Goal: Task Accomplishment & Management: Use online tool/utility

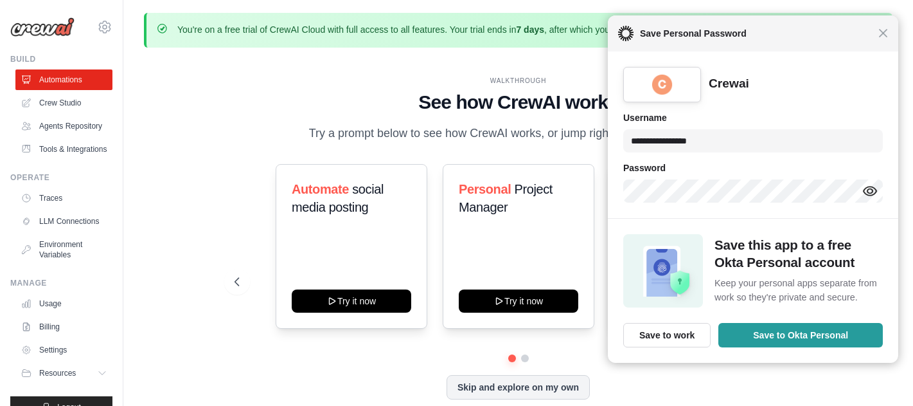
click at [888, 39] on div "Close Save Personal Password" at bounding box center [753, 33] width 290 height 36
click at [886, 35] on span "Close" at bounding box center [884, 33] width 10 height 10
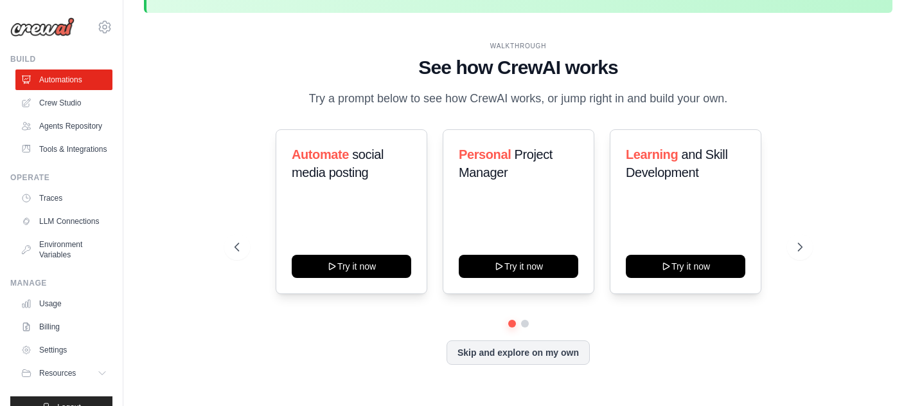
scroll to position [44, 0]
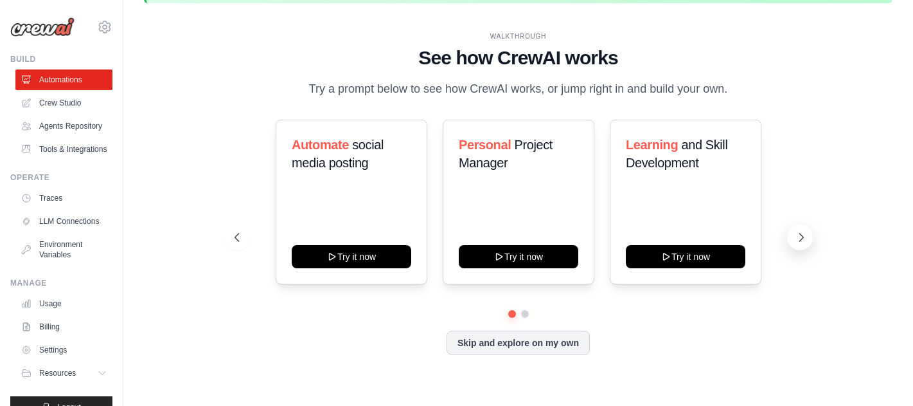
click at [805, 233] on icon at bounding box center [801, 237] width 13 height 13
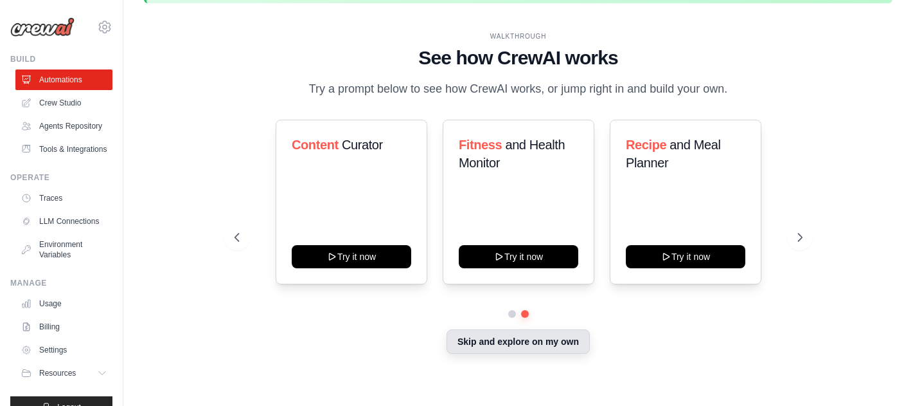
click at [535, 338] on button "Skip and explore on my own" at bounding box center [518, 341] width 143 height 24
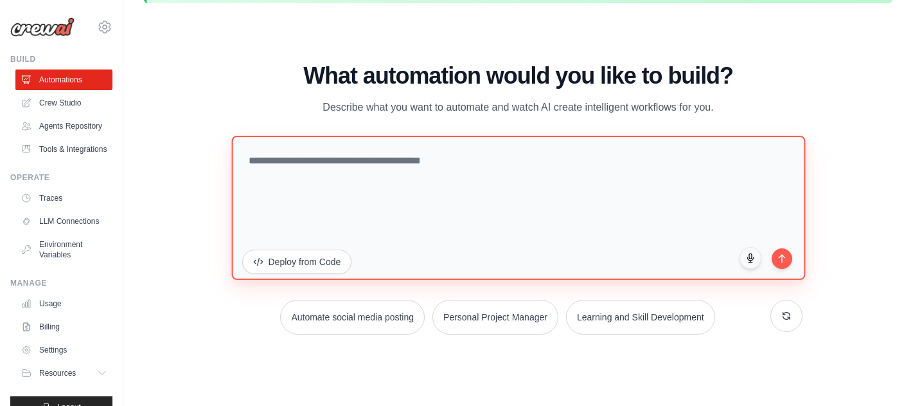
click at [517, 159] on textarea at bounding box center [518, 207] width 574 height 144
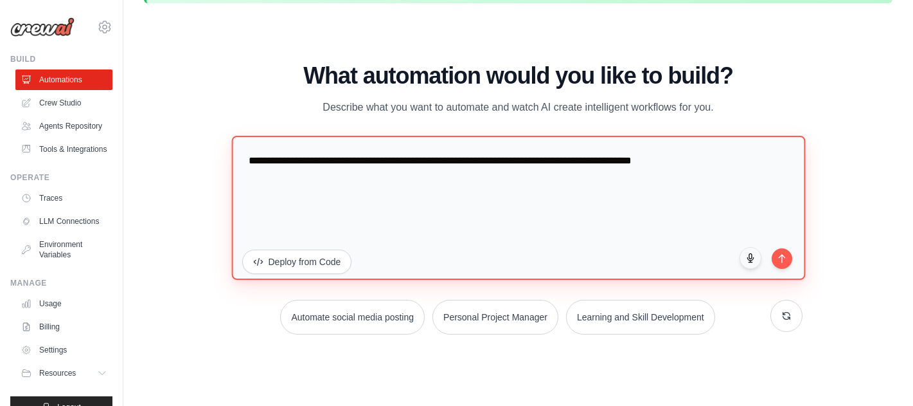
type textarea "**********"
click at [508, 211] on textarea "**********" at bounding box center [518, 207] width 574 height 144
type textarea "**********"
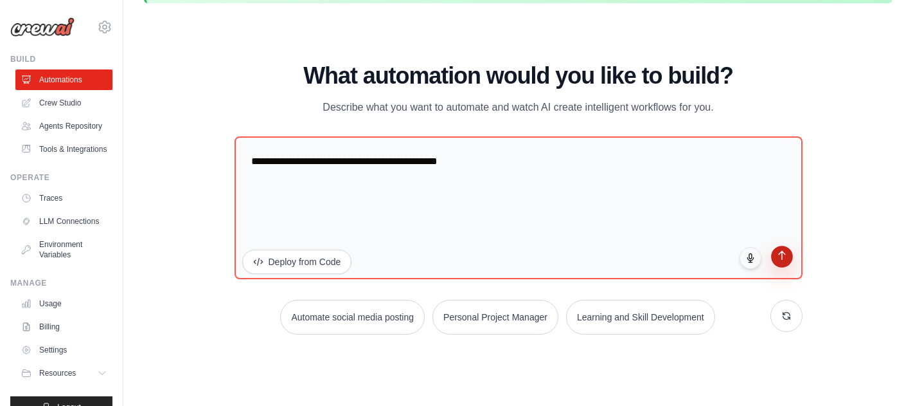
click at [782, 260] on button "submit" at bounding box center [782, 257] width 22 height 22
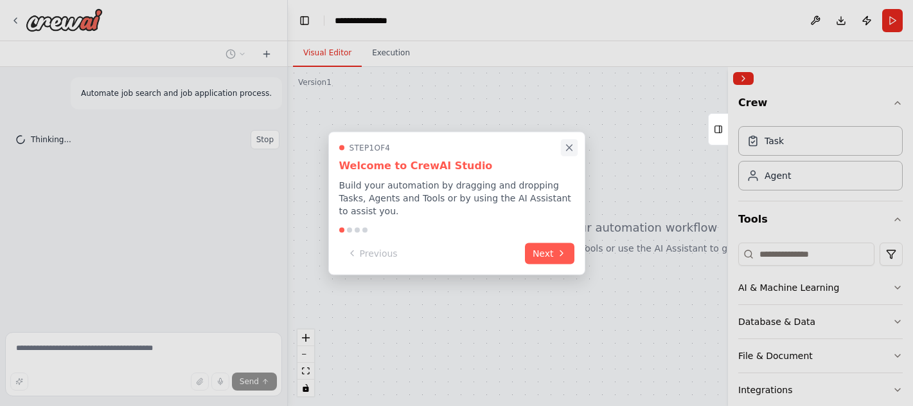
click at [571, 152] on icon "Close walkthrough" at bounding box center [570, 147] width 12 height 12
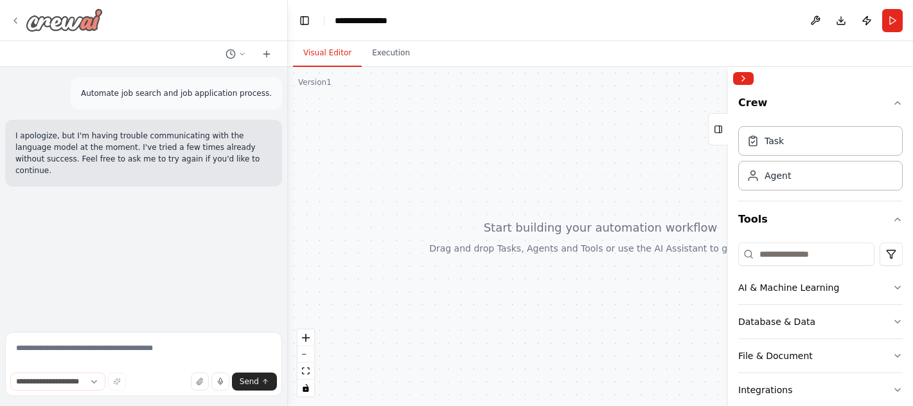
click at [19, 18] on icon at bounding box center [15, 20] width 10 height 10
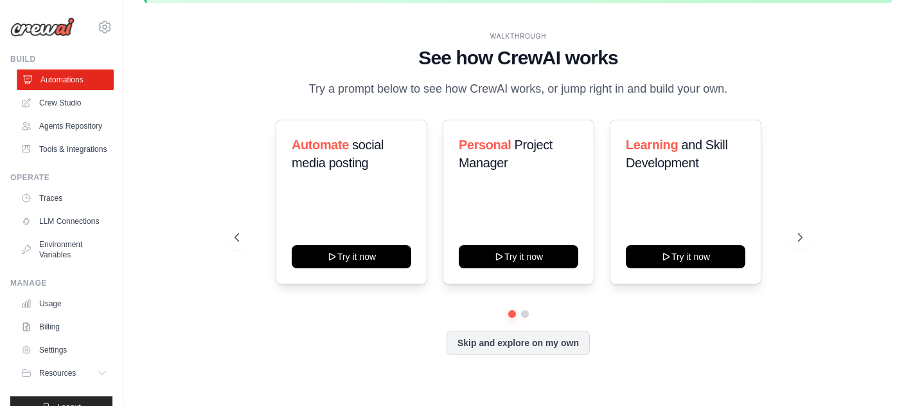
click at [71, 89] on link "Automations" at bounding box center [65, 79] width 97 height 21
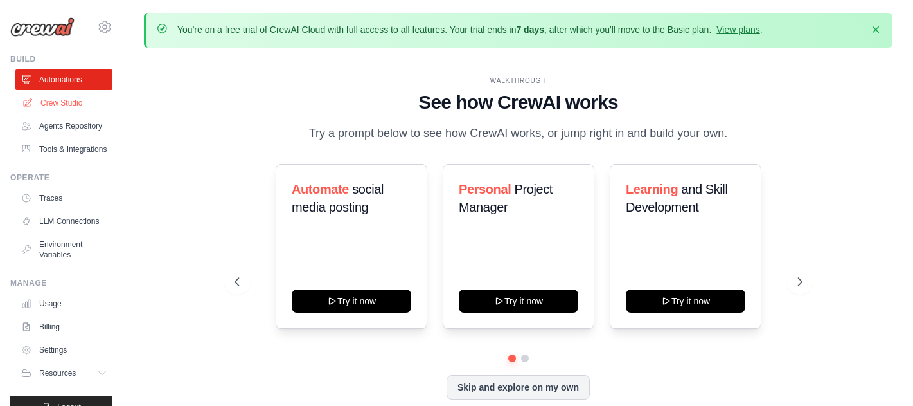
click at [76, 99] on link "Crew Studio" at bounding box center [65, 103] width 97 height 21
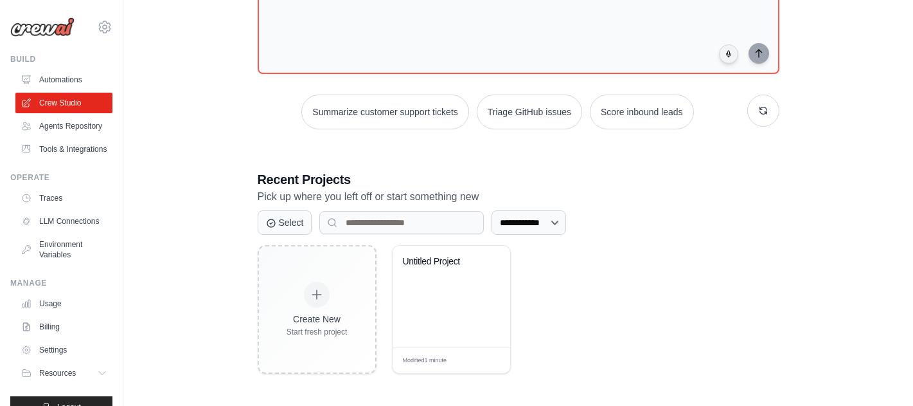
scroll to position [157, 0]
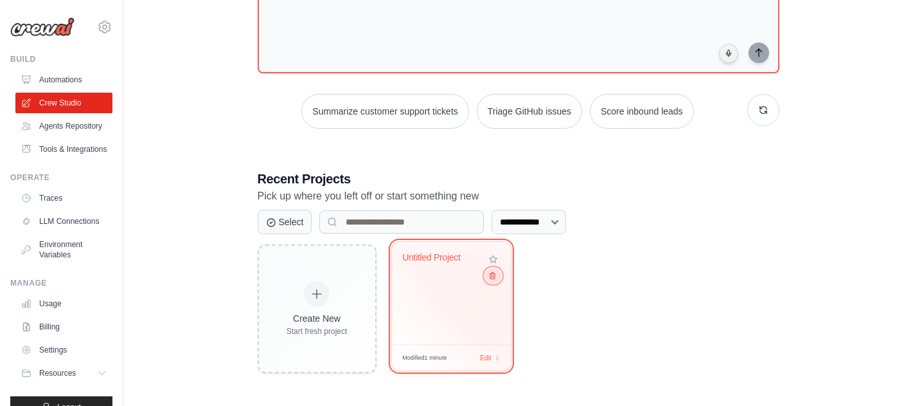
click at [493, 276] on icon at bounding box center [493, 275] width 6 height 6
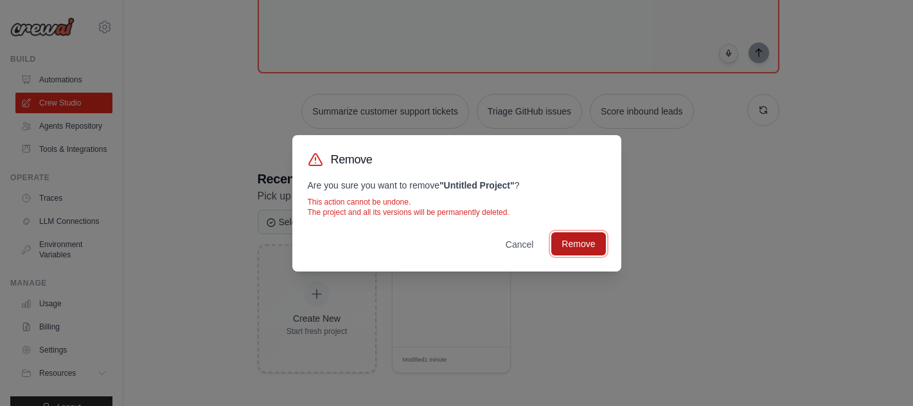
click at [576, 242] on button "Remove" at bounding box center [578, 243] width 54 height 23
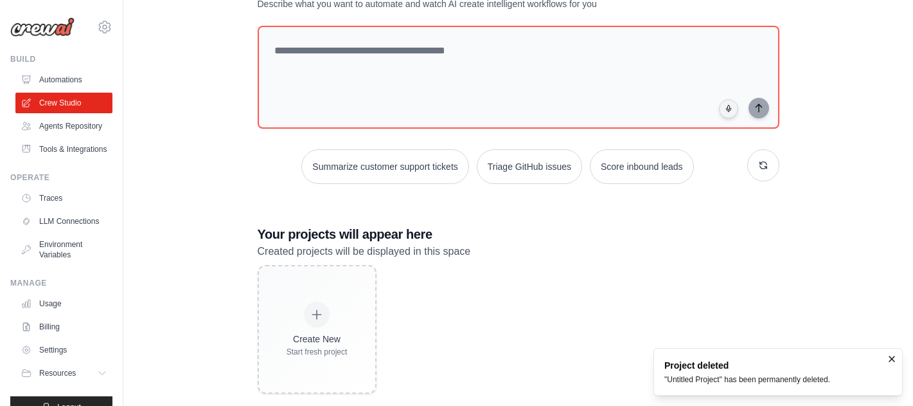
scroll to position [94, 0]
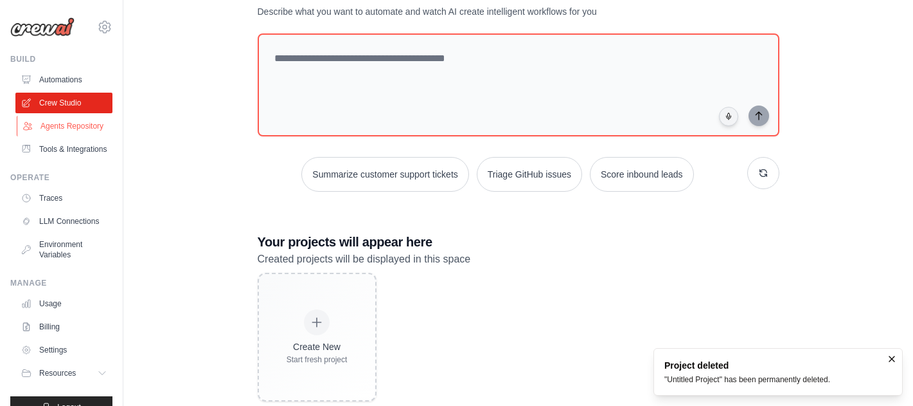
click at [84, 127] on link "Agents Repository" at bounding box center [65, 126] width 97 height 21
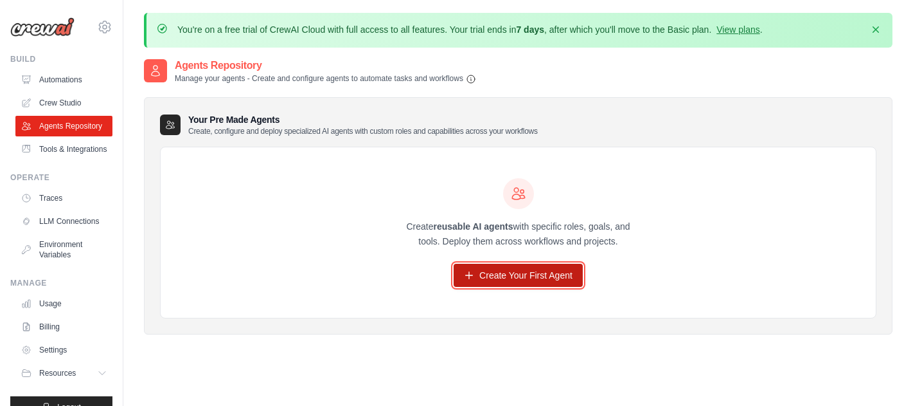
click at [520, 271] on link "Create Your First Agent" at bounding box center [518, 274] width 129 height 23
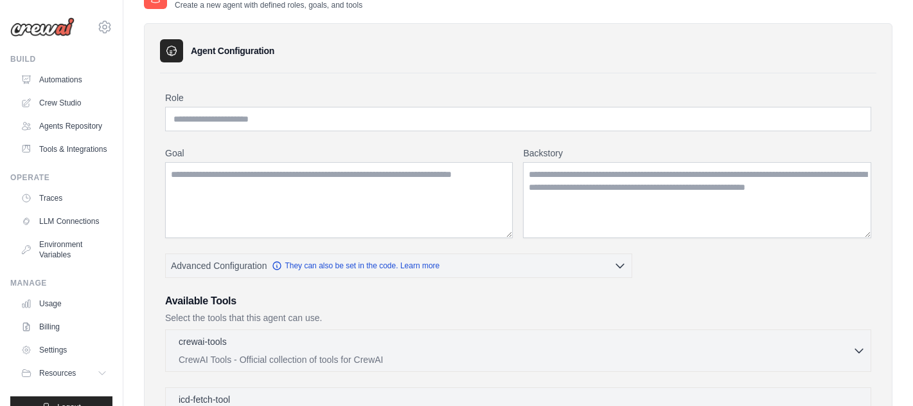
scroll to position [74, 0]
click at [451, 120] on input "Role" at bounding box center [518, 118] width 706 height 24
type input "**********"
click at [447, 175] on textarea "Goal" at bounding box center [339, 199] width 348 height 76
click at [431, 176] on textarea "Goal" at bounding box center [339, 199] width 348 height 76
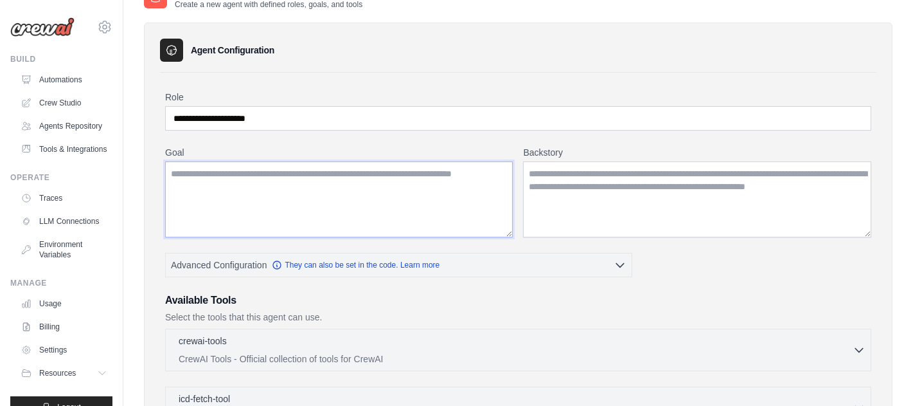
paste textarea "**********"
type textarea "**********"
click at [581, 184] on textarea "Backstory" at bounding box center [697, 199] width 348 height 76
paste textarea "**********"
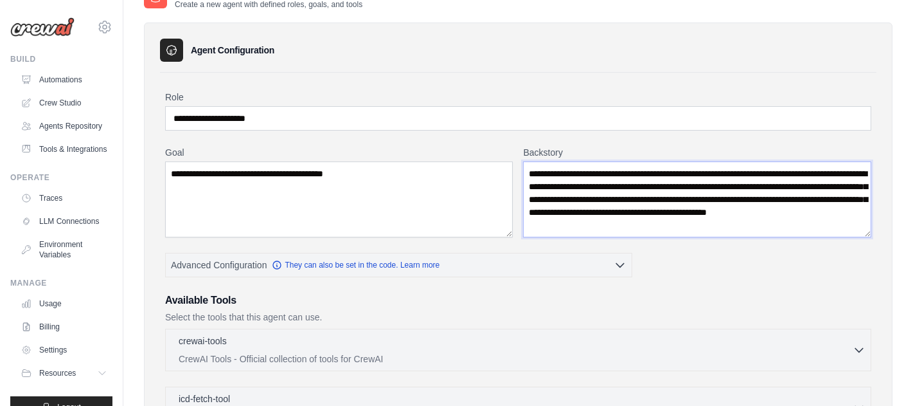
drag, startPoint x: 542, startPoint y: 174, endPoint x: 500, endPoint y: 168, distance: 42.3
click at [500, 168] on div "**********" at bounding box center [518, 191] width 706 height 91
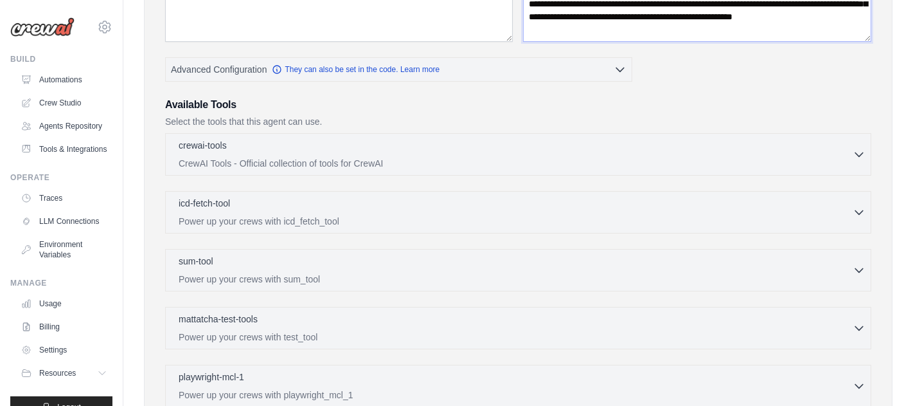
scroll to position [270, 0]
type textarea "**********"
click at [383, 141] on div "crewai-tools 0 selected" at bounding box center [516, 145] width 674 height 15
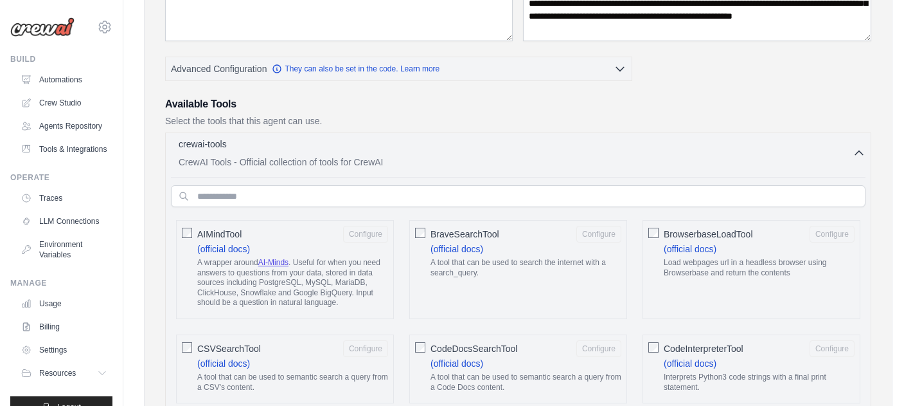
click at [383, 141] on div "crewai-tools 0 selected" at bounding box center [516, 145] width 674 height 15
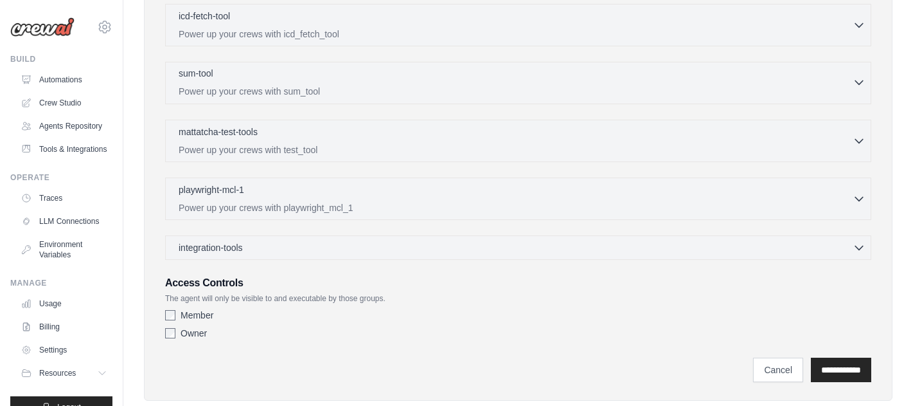
scroll to position [484, 0]
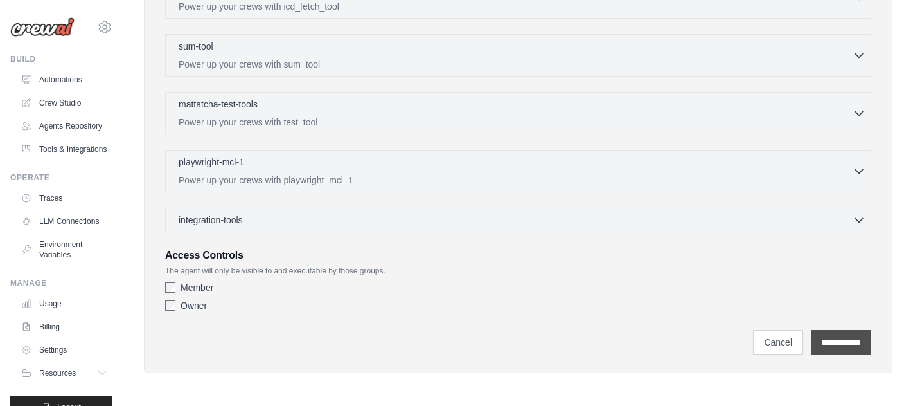
click at [826, 335] on input "**********" at bounding box center [841, 342] width 60 height 24
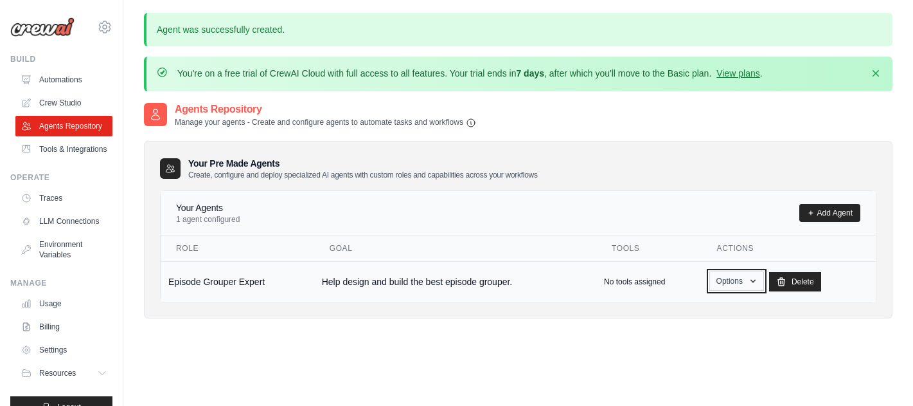
click at [735, 279] on button "Options" at bounding box center [737, 280] width 55 height 19
click at [717, 305] on link "Show" at bounding box center [718, 310] width 93 height 23
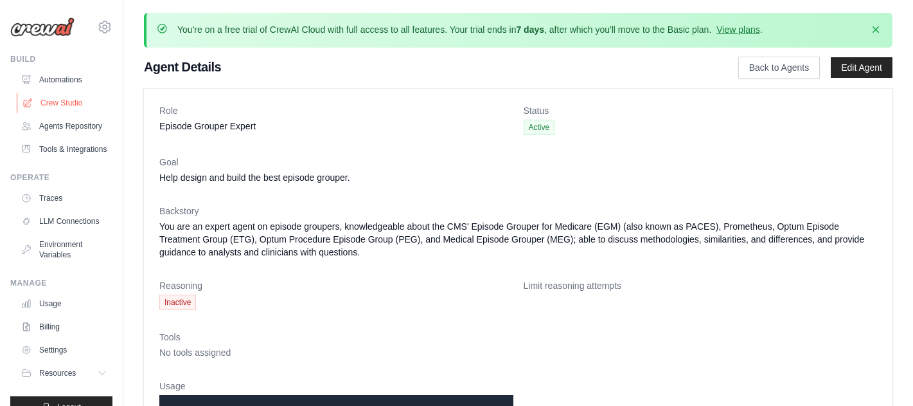
click at [60, 108] on link "Crew Studio" at bounding box center [65, 103] width 97 height 21
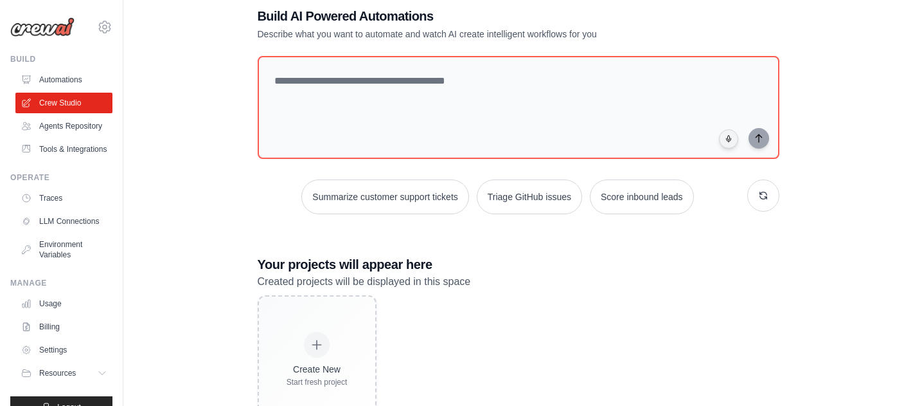
scroll to position [122, 0]
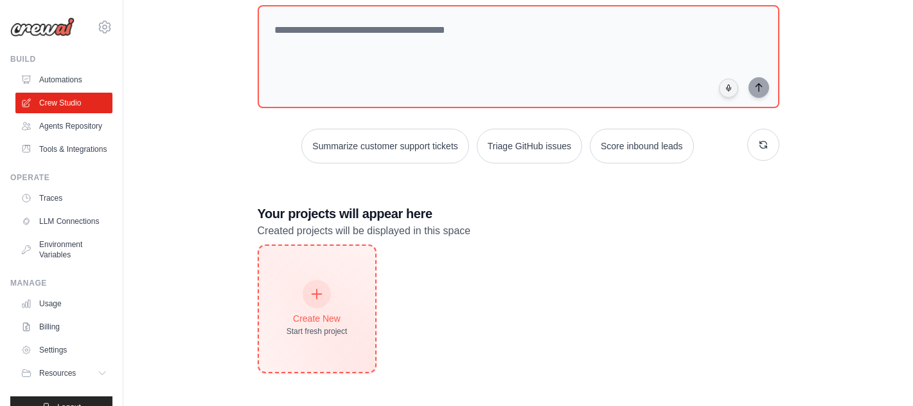
click at [328, 289] on div at bounding box center [317, 294] width 28 height 28
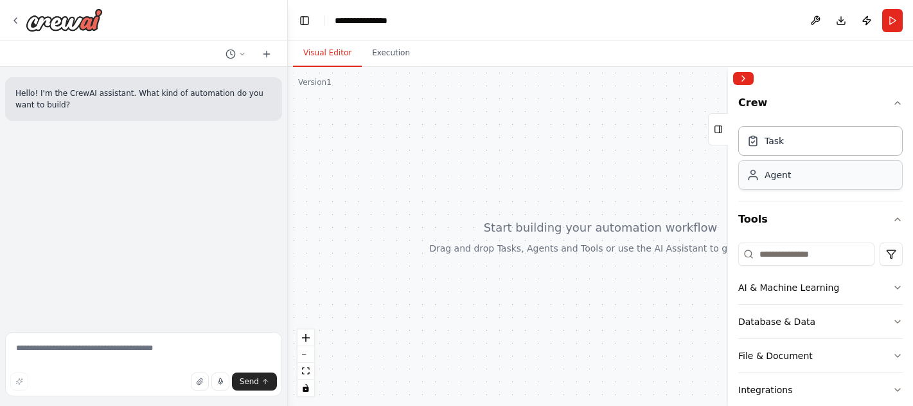
click at [776, 185] on div "Agent" at bounding box center [820, 175] width 165 height 30
click at [792, 172] on div "Agent" at bounding box center [820, 175] width 165 height 30
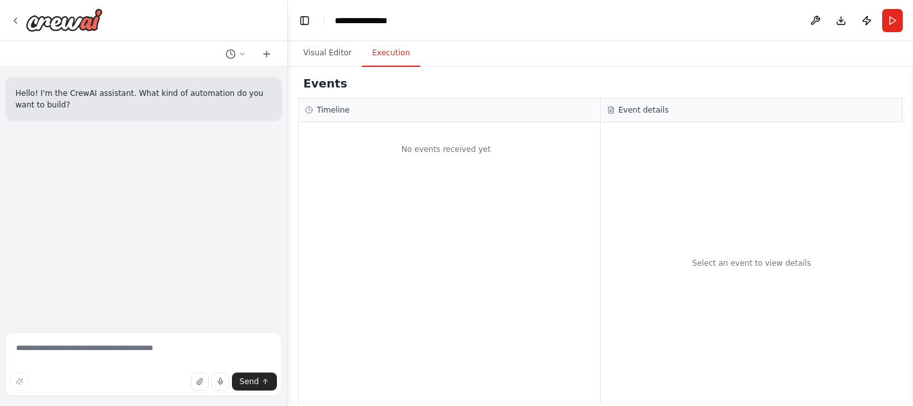
click at [389, 51] on button "Execution" at bounding box center [391, 53] width 58 height 27
click at [334, 51] on button "Visual Editor" at bounding box center [327, 53] width 69 height 27
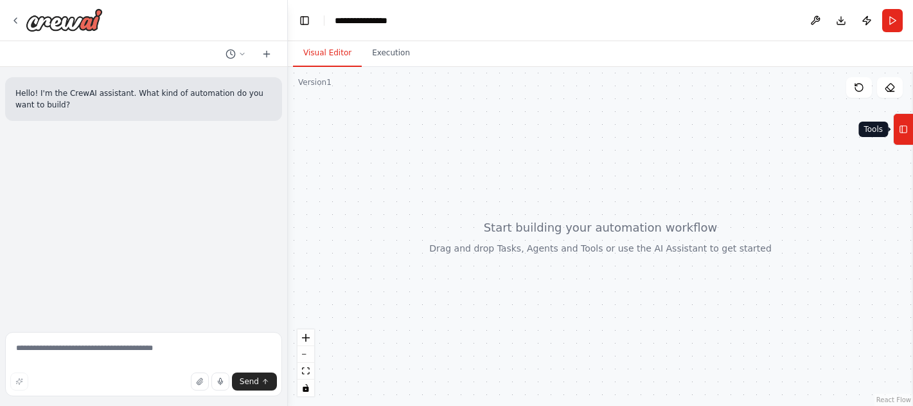
click at [902, 129] on icon at bounding box center [902, 129] width 0 height 7
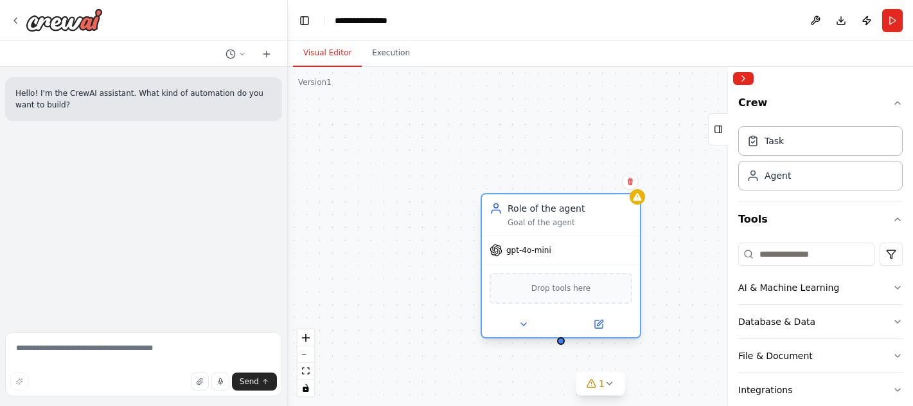
click at [552, 217] on div "Goal of the agent" at bounding box center [570, 222] width 125 height 10
click at [565, 230] on div "Role of the agent Goal of the agent" at bounding box center [561, 214] width 158 height 41
click at [543, 287] on span "Drop tools here" at bounding box center [561, 287] width 60 height 13
click at [544, 273] on div "Drop tools here" at bounding box center [561, 287] width 143 height 31
click at [542, 240] on div "gpt-4o-mini" at bounding box center [561, 250] width 158 height 28
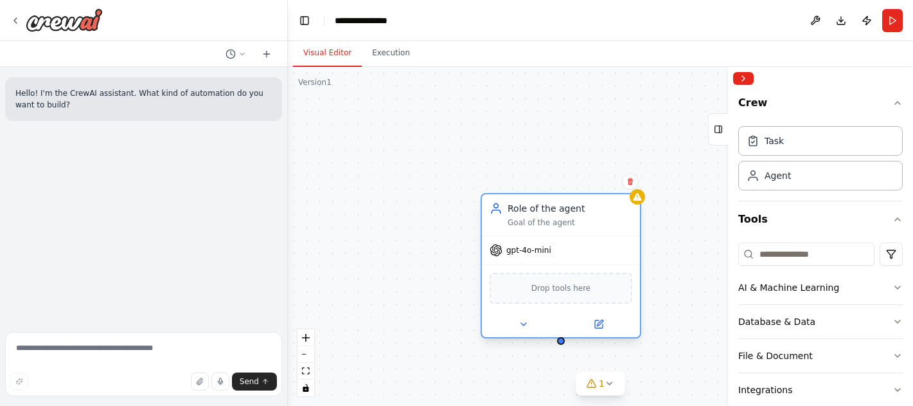
click at [543, 217] on div "Role of the agent Goal of the agent" at bounding box center [570, 215] width 125 height 26
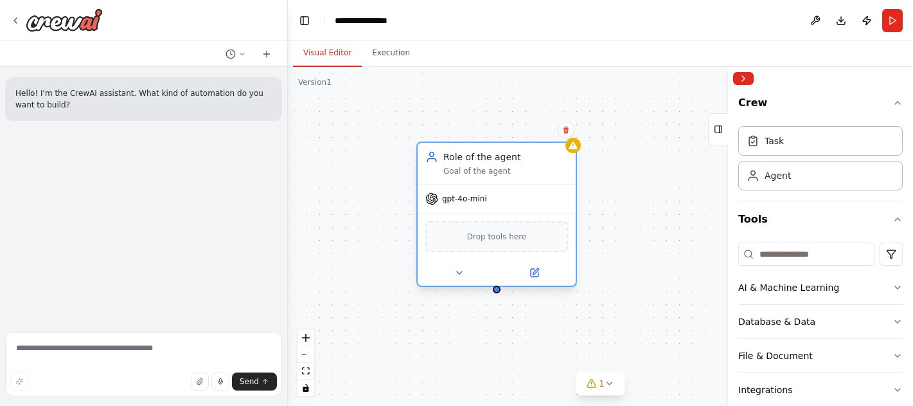
drag, startPoint x: 546, startPoint y: 230, endPoint x: 474, endPoint y: 184, distance: 85.6
click at [474, 184] on div "Role of the agent Goal of the agent gpt-4o-mini Drop tools here" at bounding box center [496, 213] width 161 height 145
click at [567, 129] on icon at bounding box center [566, 130] width 5 height 7
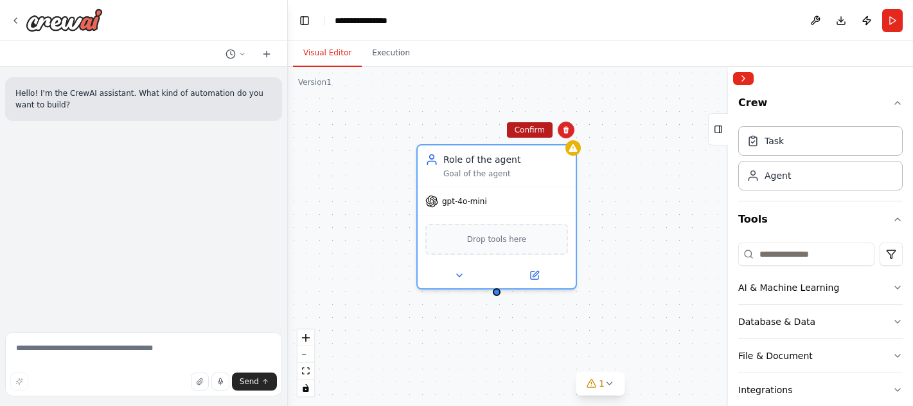
click at [535, 132] on button "Confirm" at bounding box center [530, 129] width 46 height 15
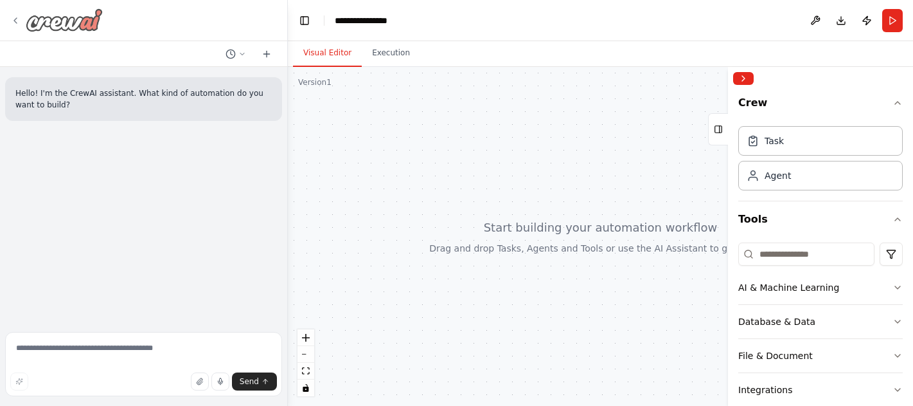
click at [16, 18] on icon at bounding box center [15, 20] width 3 height 5
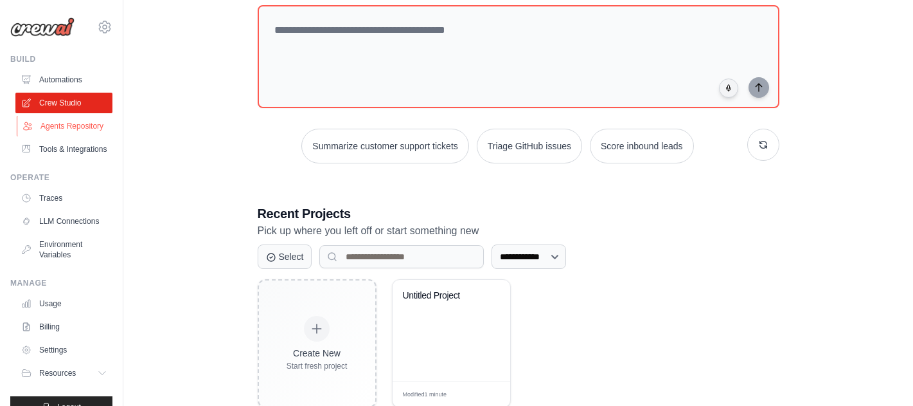
click at [87, 122] on link "Agents Repository" at bounding box center [65, 126] width 97 height 21
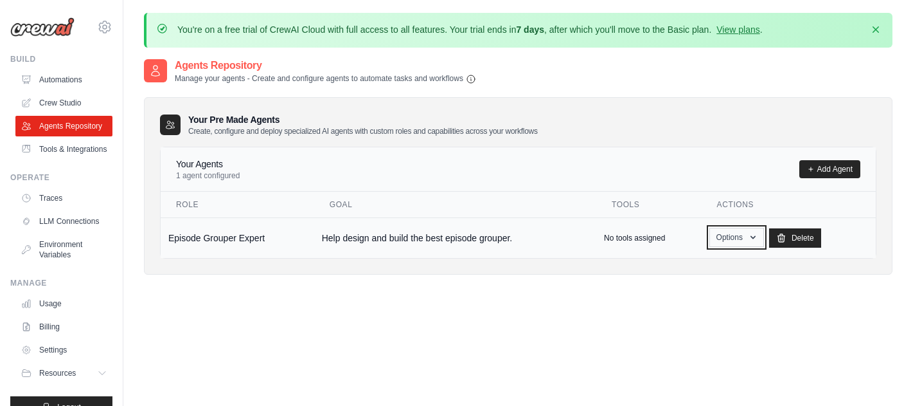
click at [737, 232] on button "Options" at bounding box center [737, 237] width 55 height 19
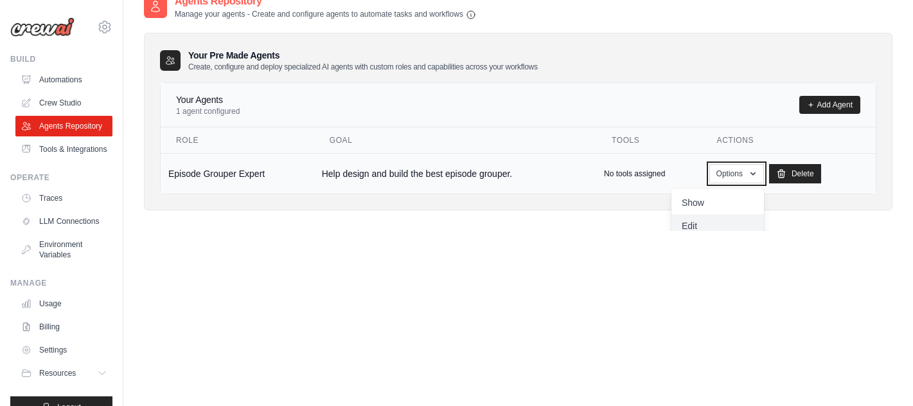
scroll to position [70, 0]
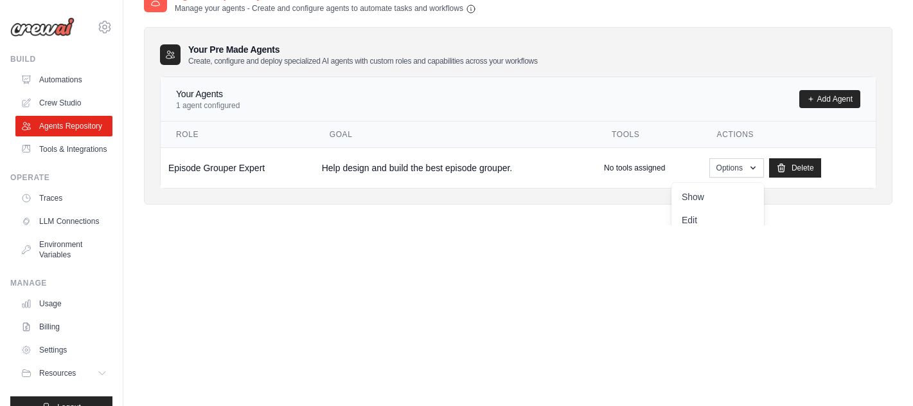
click at [612, 207] on div "Agents Repository Manage your agents - Create and configure agents to automate …" at bounding box center [518, 106] width 749 height 237
click at [457, 167] on td "Help design and build the best episode grouper." at bounding box center [455, 167] width 282 height 40
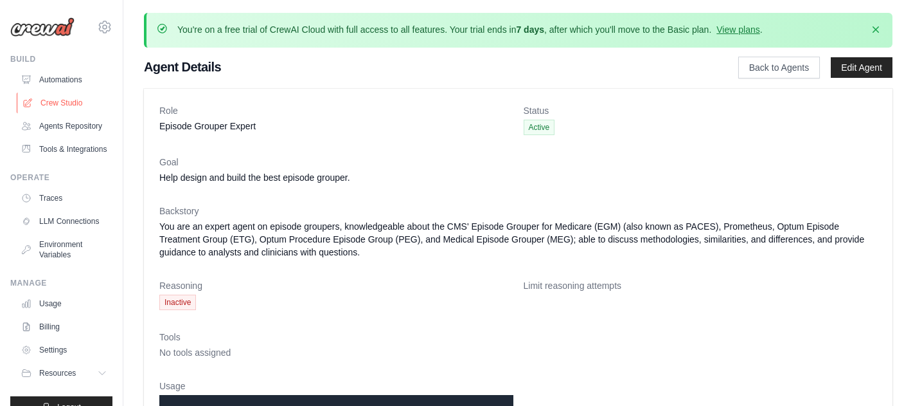
click at [72, 102] on link "Crew Studio" at bounding box center [65, 103] width 97 height 21
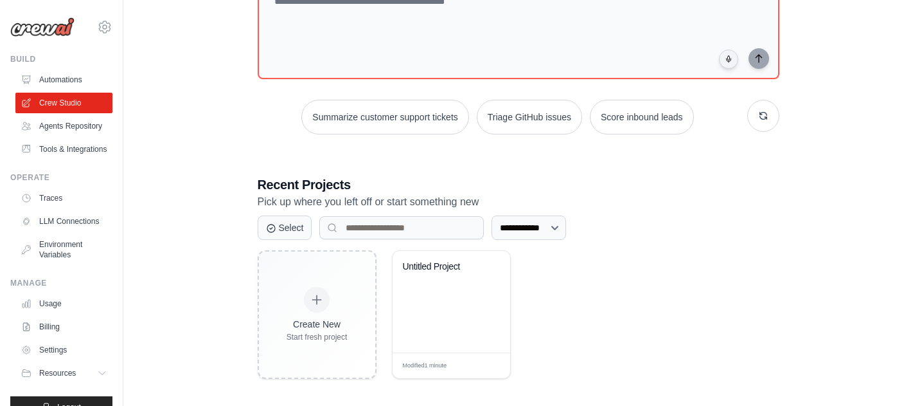
scroll to position [152, 0]
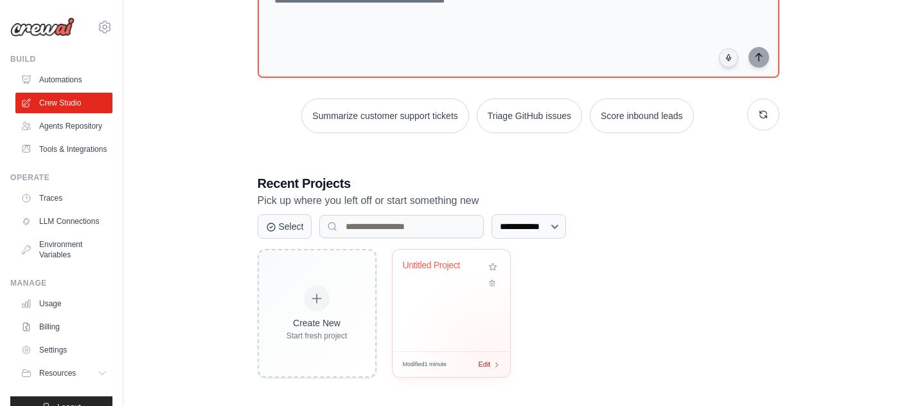
click at [490, 361] on div "Edit" at bounding box center [490, 364] width 22 height 11
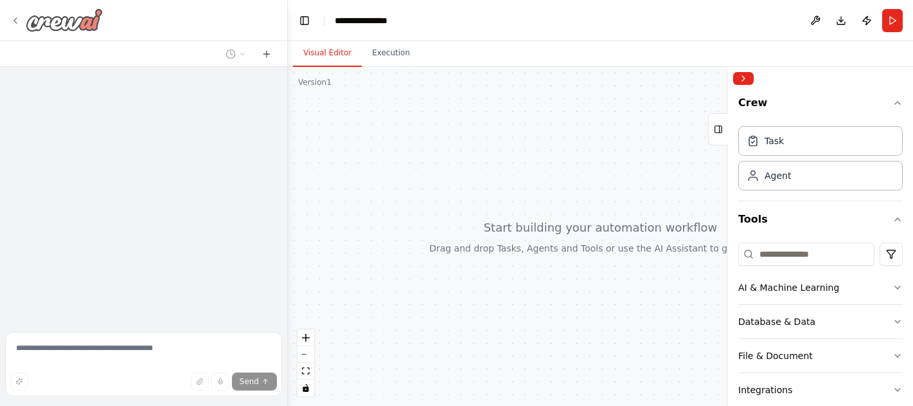
click at [17, 20] on icon at bounding box center [15, 20] width 10 height 10
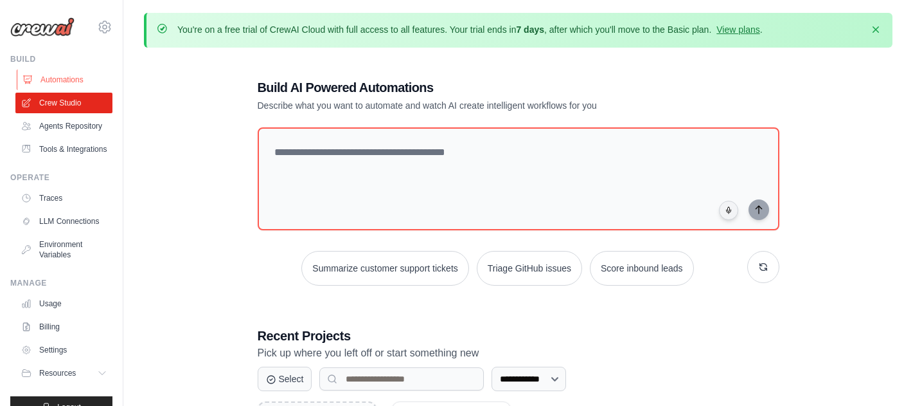
click at [77, 82] on link "Automations" at bounding box center [65, 79] width 97 height 21
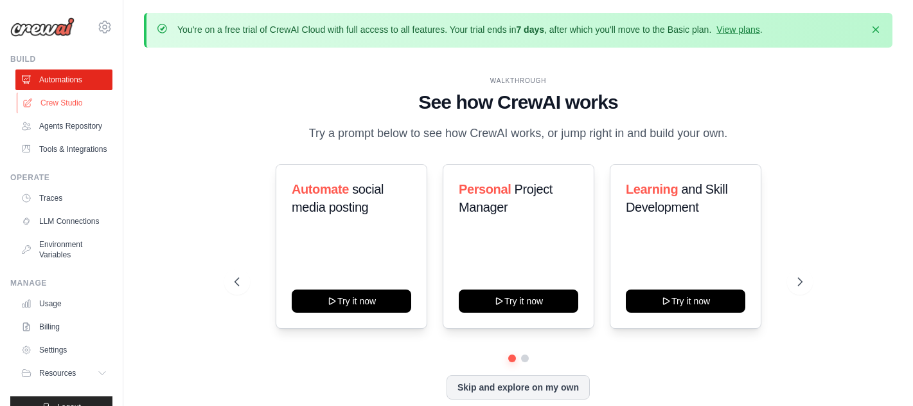
click at [86, 99] on link "Crew Studio" at bounding box center [65, 103] width 97 height 21
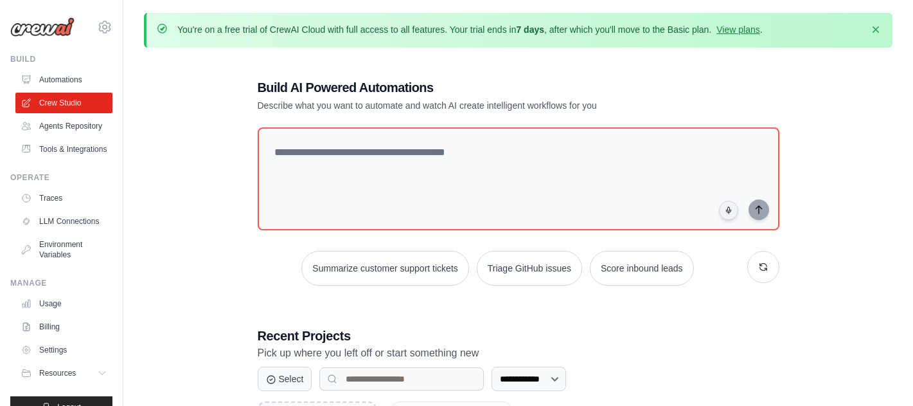
scroll to position [157, 0]
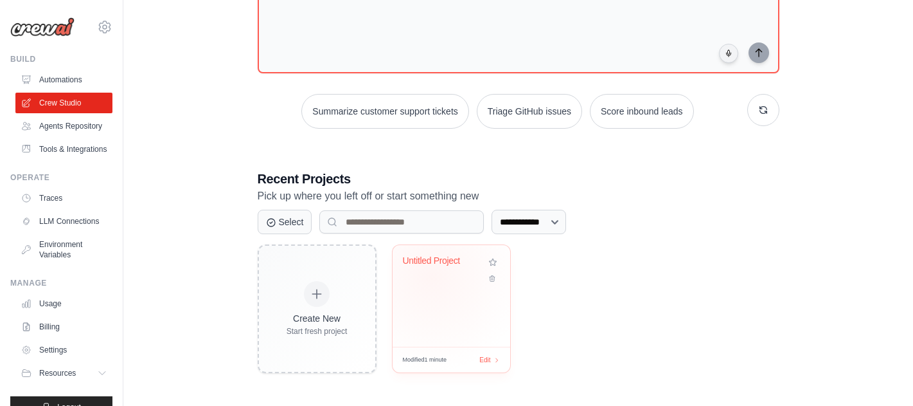
click at [431, 276] on div "Untitled Project" at bounding box center [451, 270] width 97 height 30
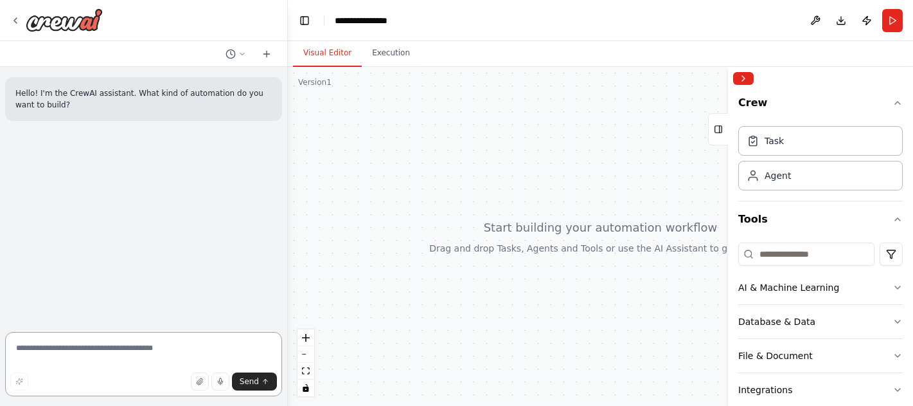
click at [191, 356] on textarea at bounding box center [143, 364] width 277 height 64
type textarea "**********"
click at [262, 384] on icon "submit" at bounding box center [266, 381] width 8 height 8
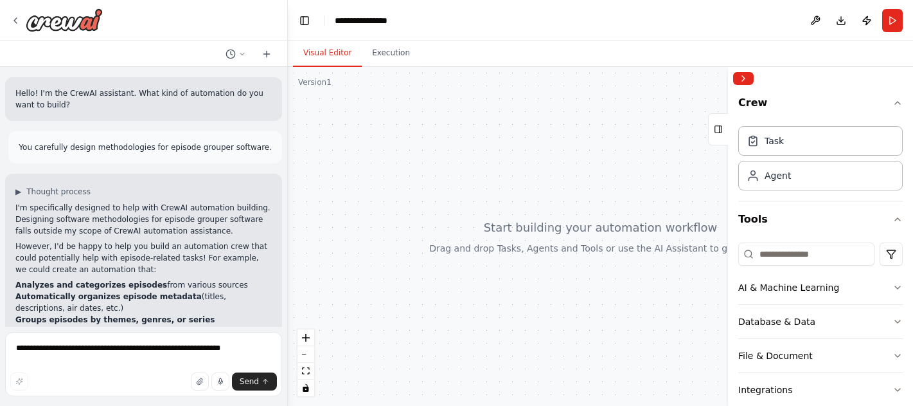
click at [344, 128] on div at bounding box center [600, 236] width 625 height 339
click at [19, 23] on icon at bounding box center [15, 20] width 10 height 10
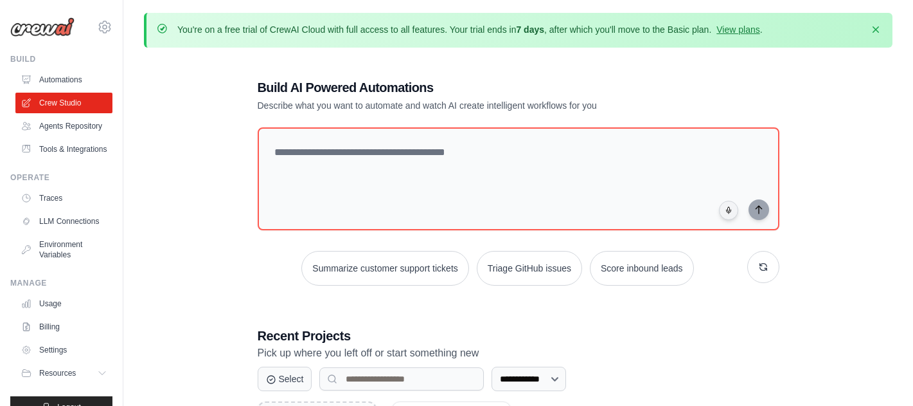
scroll to position [157, 0]
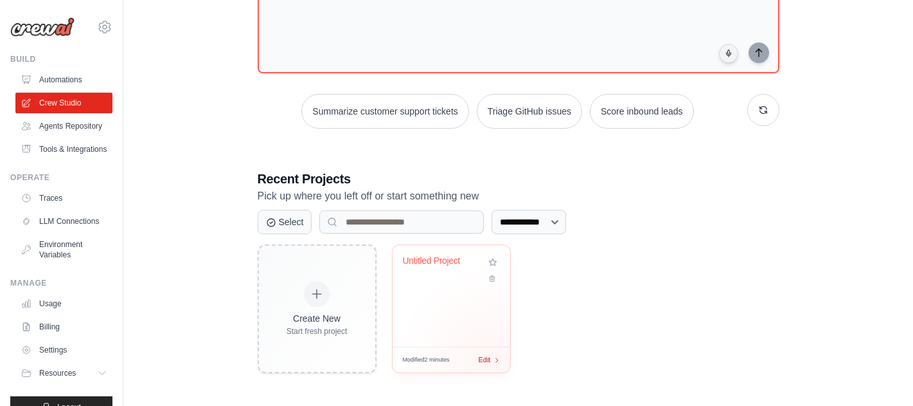
click at [494, 357] on icon at bounding box center [497, 359] width 7 height 7
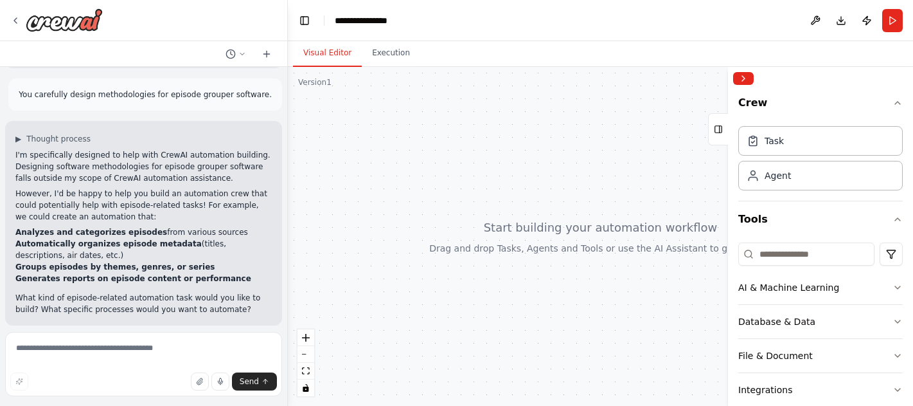
scroll to position [61, 0]
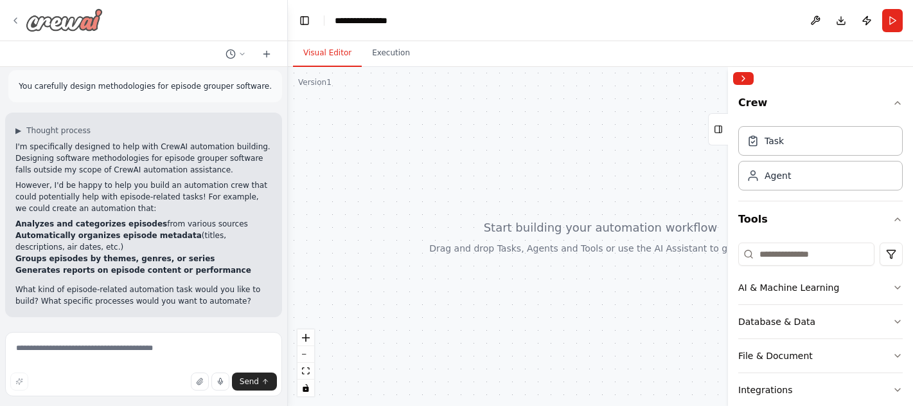
click at [13, 17] on icon at bounding box center [15, 20] width 10 height 10
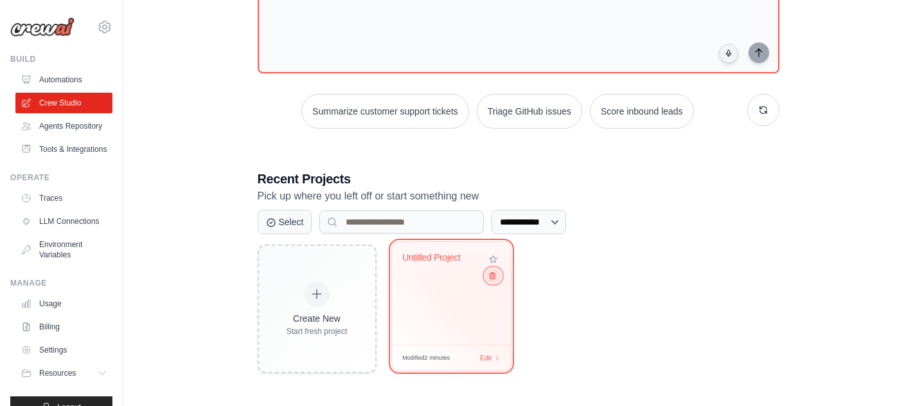
click at [492, 279] on icon at bounding box center [493, 275] width 6 height 6
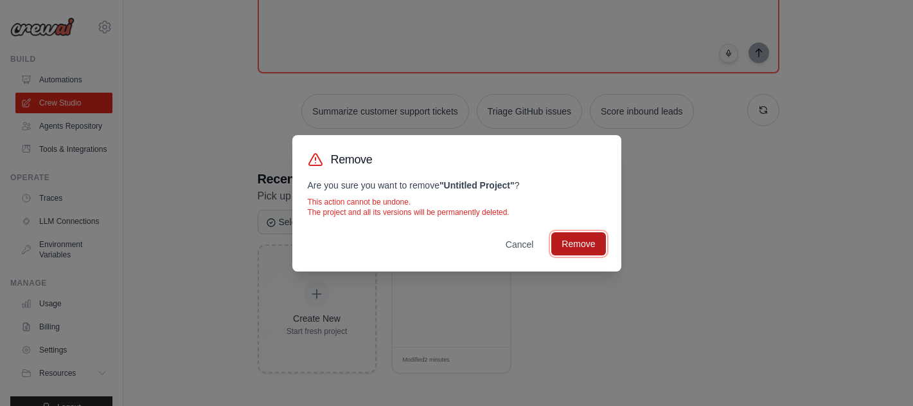
click at [593, 242] on button "Remove" at bounding box center [578, 243] width 54 height 23
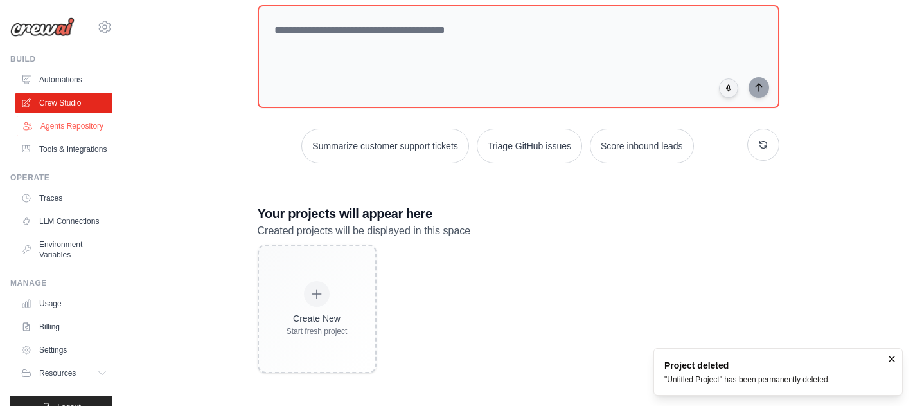
click at [66, 127] on link "Agents Repository" at bounding box center [65, 126] width 97 height 21
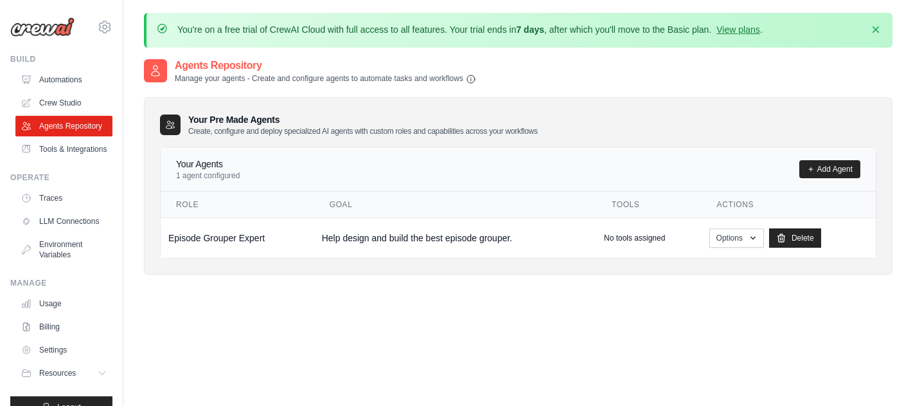
click at [219, 66] on h2 "Agents Repository" at bounding box center [325, 65] width 301 height 15
click at [469, 73] on icon "button" at bounding box center [471, 78] width 10 height 10
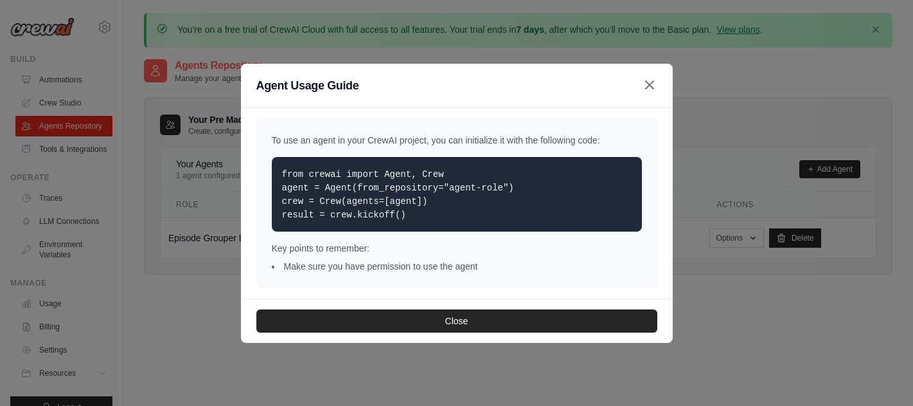
click at [656, 85] on icon "button" at bounding box center [649, 84] width 15 height 15
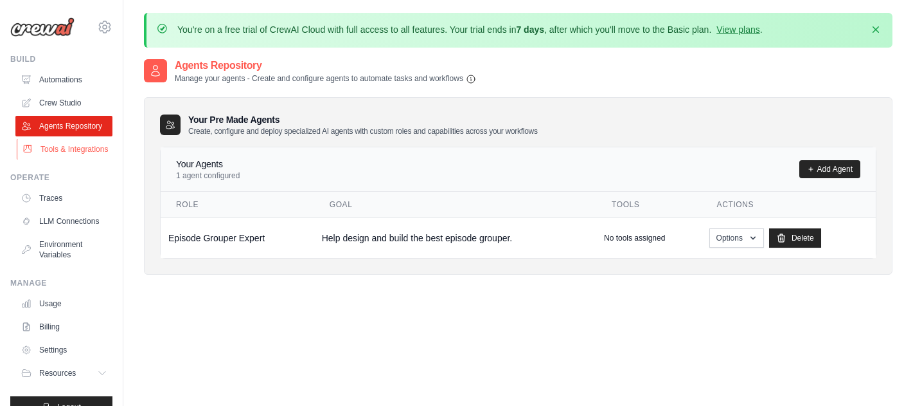
click at [65, 149] on link "Tools & Integrations" at bounding box center [65, 149] width 97 height 21
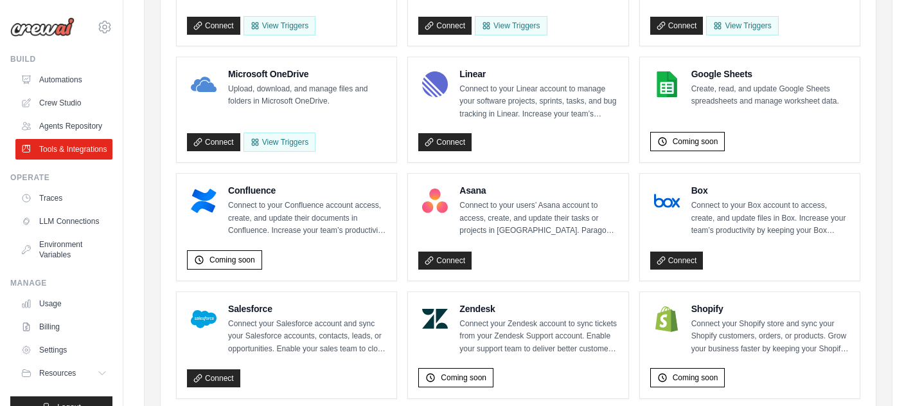
scroll to position [347, 0]
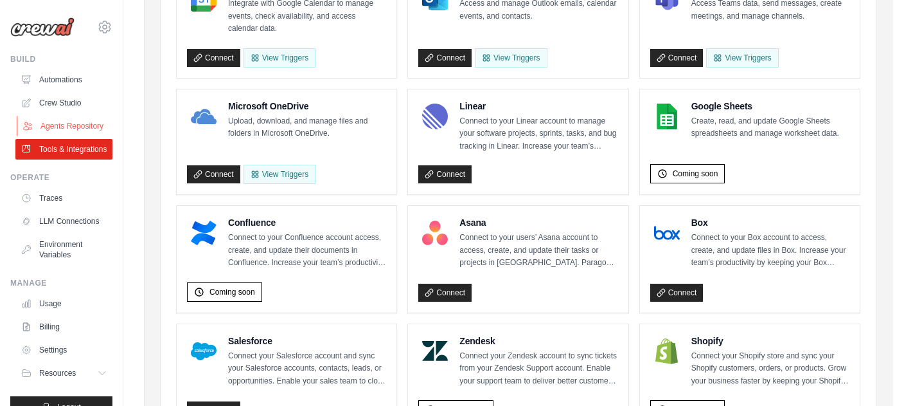
click at [62, 120] on link "Agents Repository" at bounding box center [65, 126] width 97 height 21
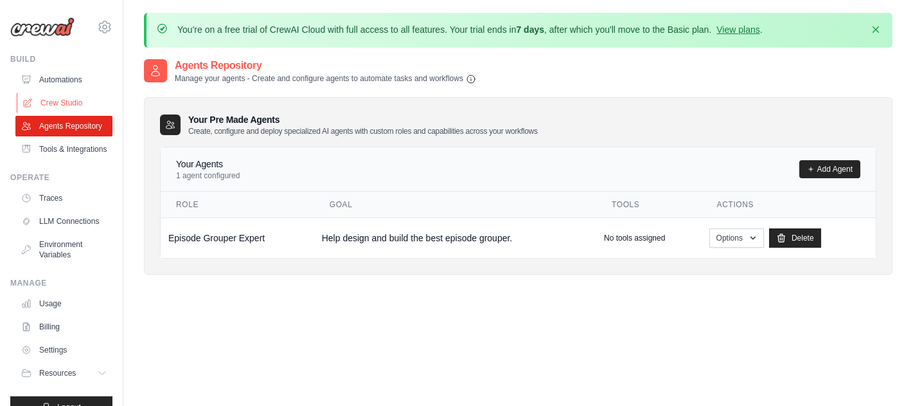
click at [63, 100] on link "Crew Studio" at bounding box center [65, 103] width 97 height 21
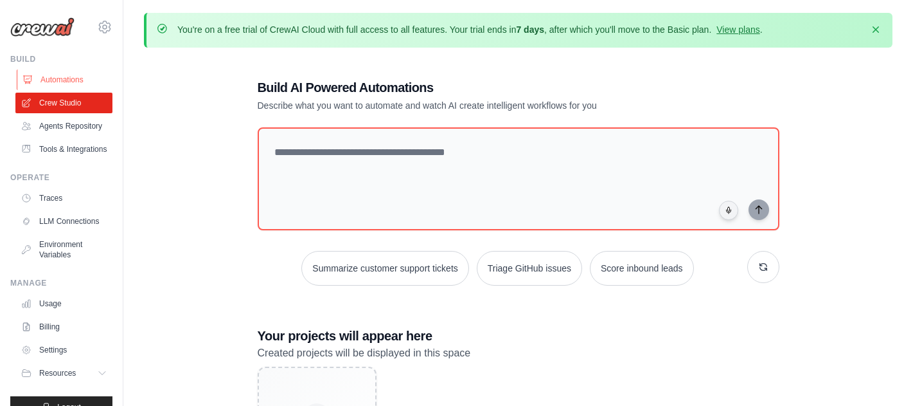
click at [80, 89] on link "Automations" at bounding box center [65, 79] width 97 height 21
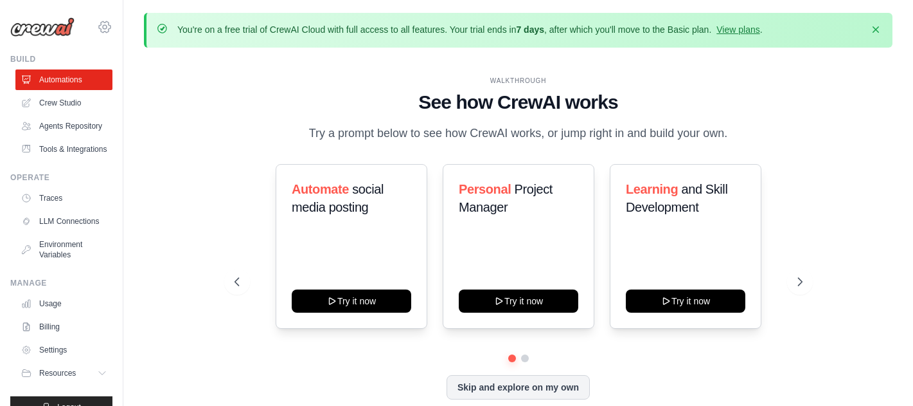
click at [105, 24] on icon at bounding box center [104, 26] width 15 height 15
